Goal: Register for event/course

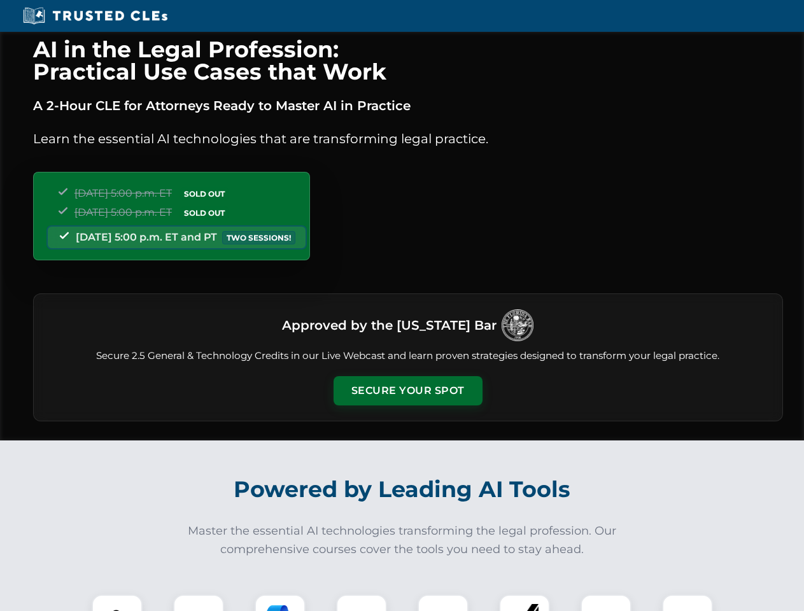
click at [407, 391] on button "Secure Your Spot" at bounding box center [407, 390] width 149 height 29
click at [117, 603] on img at bounding box center [117, 619] width 37 height 37
